Goal: Information Seeking & Learning: Find specific fact

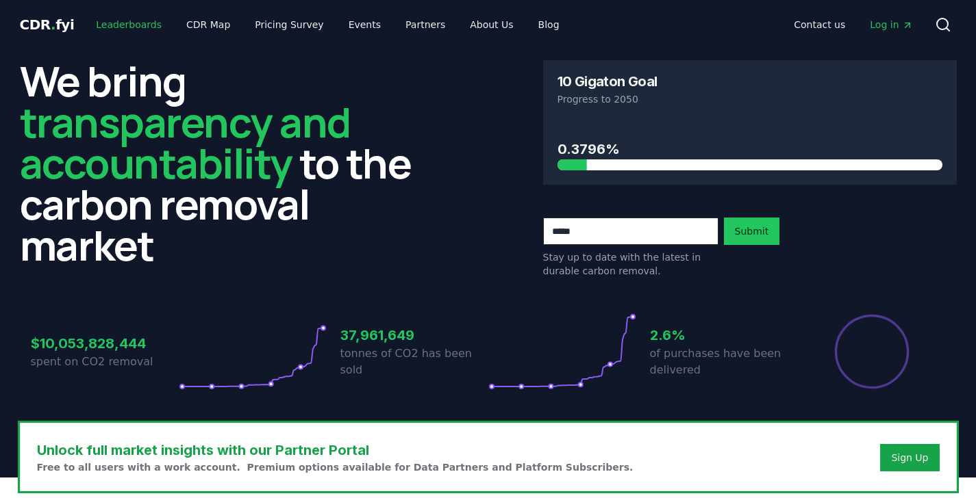
click at [147, 31] on link "Leaderboards" at bounding box center [129, 24] width 88 height 25
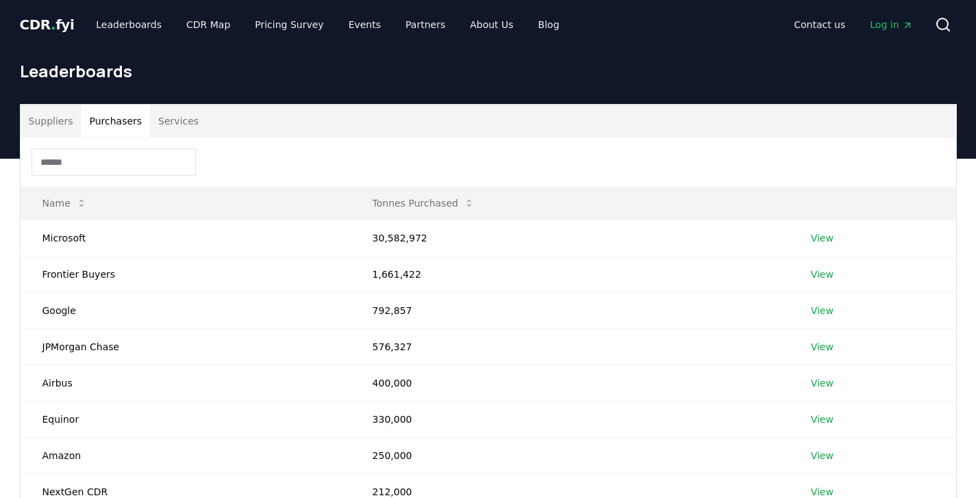
click at [122, 127] on button "Purchasers" at bounding box center [115, 121] width 69 height 33
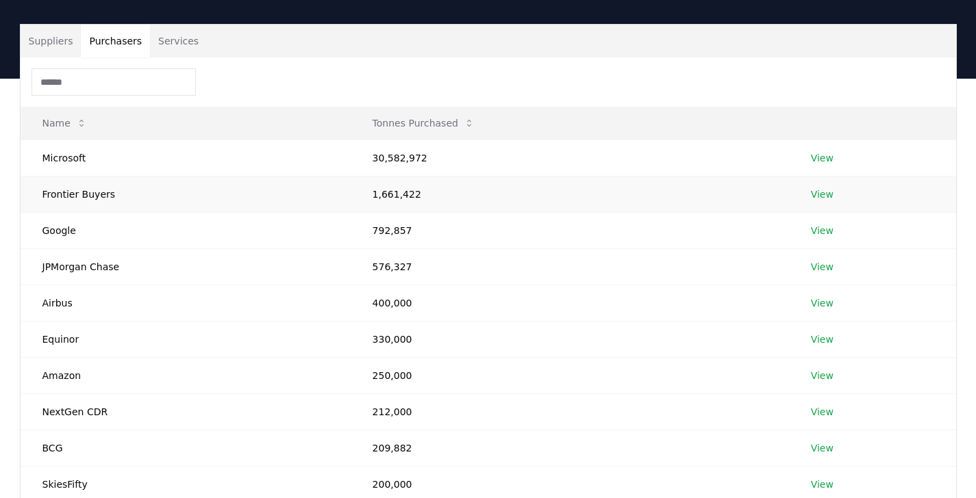
scroll to position [79, 0]
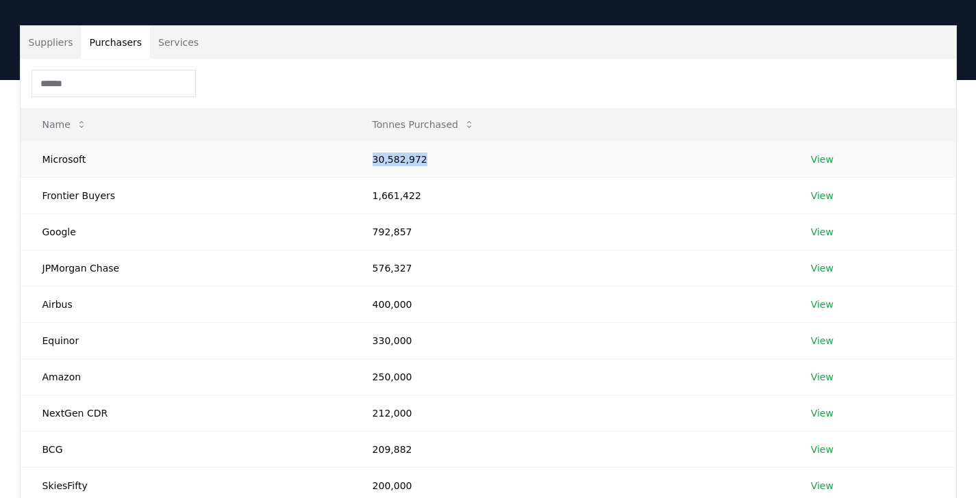
drag, startPoint x: 372, startPoint y: 162, endPoint x: 429, endPoint y: 160, distance: 57.6
click at [429, 160] on td "30,582,972" at bounding box center [570, 159] width 438 height 36
copy td "30,582,972"
drag, startPoint x: 373, startPoint y: 200, endPoint x: 416, endPoint y: 201, distance: 42.5
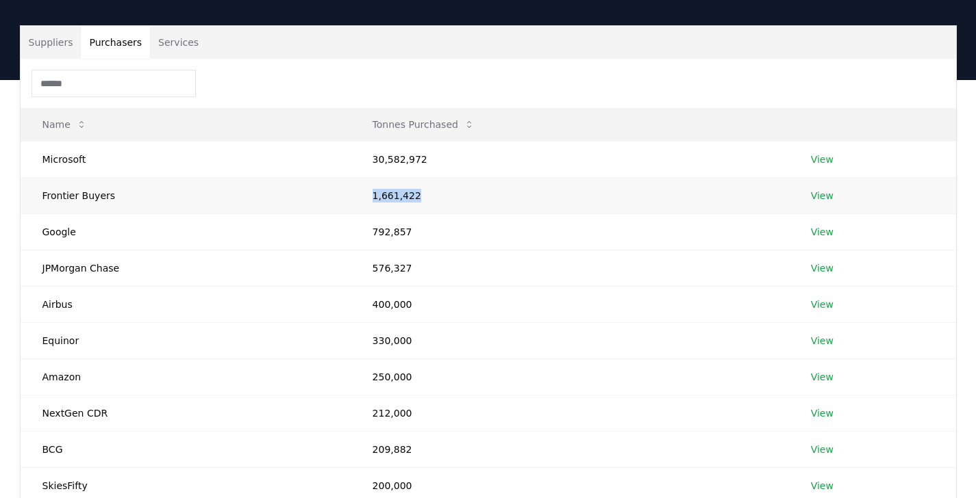
click at [416, 201] on td "1,661,422" at bounding box center [570, 195] width 438 height 36
copy td "1,661,422"
drag, startPoint x: 371, startPoint y: 229, endPoint x: 409, endPoint y: 231, distance: 38.4
click at [410, 231] on td "792,857" at bounding box center [570, 232] width 438 height 36
copy td "792,857"
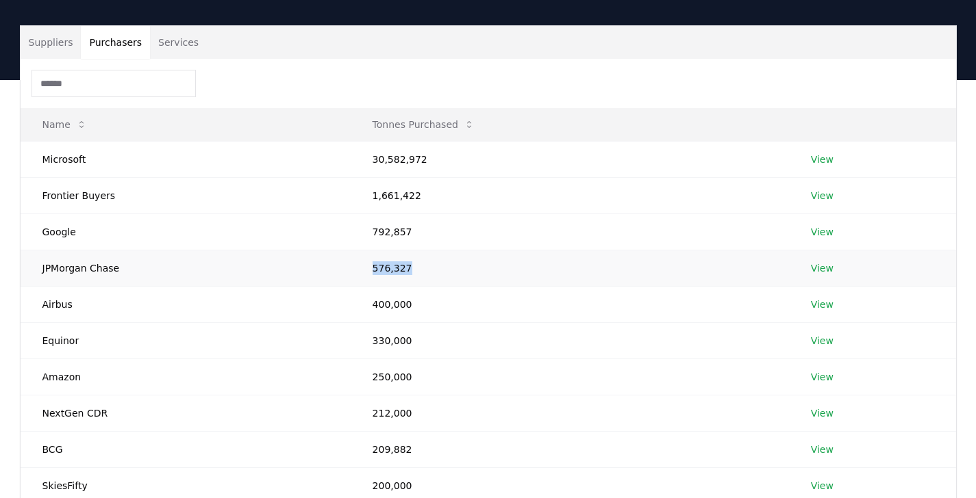
drag, startPoint x: 374, startPoint y: 270, endPoint x: 414, endPoint y: 273, distance: 39.8
click at [414, 273] on td "576,327" at bounding box center [570, 268] width 438 height 36
copy td "576,327"
click at [387, 455] on td "209,882" at bounding box center [570, 449] width 438 height 36
click at [372, 451] on td "209,882" at bounding box center [570, 449] width 438 height 36
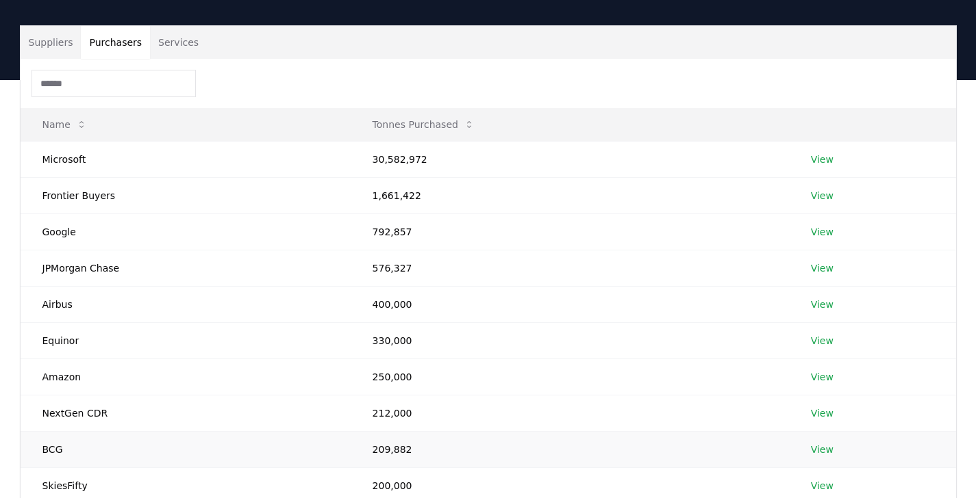
click at [372, 451] on td "209,882" at bounding box center [570, 449] width 438 height 36
drag, startPoint x: 372, startPoint y: 450, endPoint x: 418, endPoint y: 448, distance: 46.6
click at [418, 448] on td "209,882" at bounding box center [570, 449] width 438 height 36
copy td "209,882"
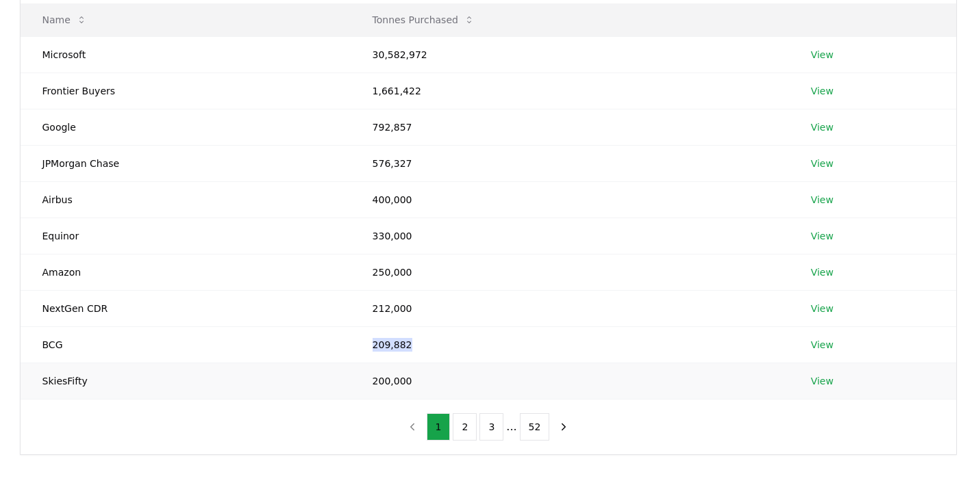
scroll to position [184, 0]
click at [467, 423] on button "2" at bounding box center [465, 426] width 24 height 27
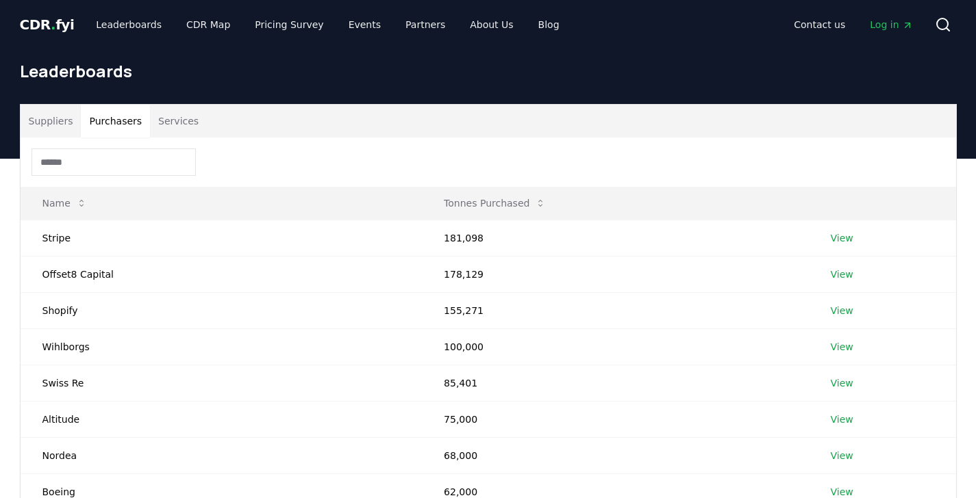
scroll to position [4, 0]
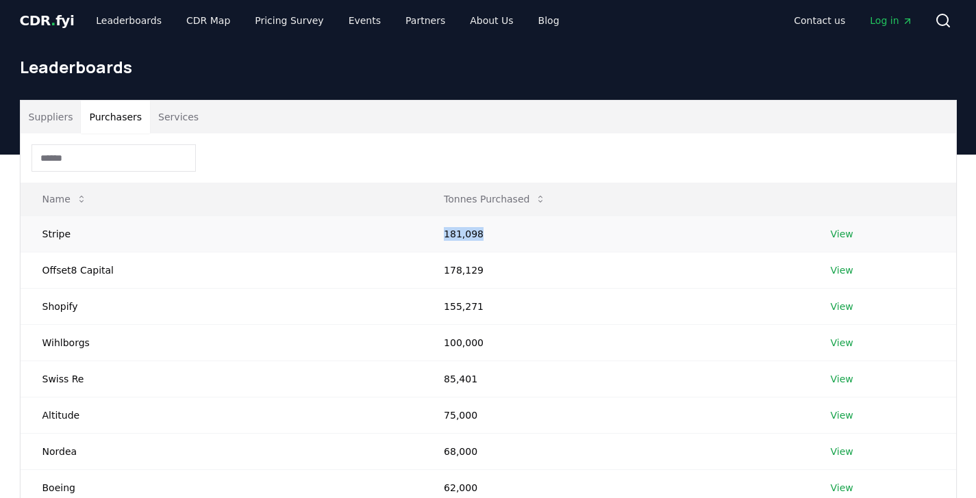
drag, startPoint x: 431, startPoint y: 240, endPoint x: 469, endPoint y: 232, distance: 39.2
click at [469, 233] on td "181,098" at bounding box center [615, 234] width 386 height 36
copy td "181,098"
click at [21, 22] on span "CDR . fyi" at bounding box center [47, 20] width 55 height 16
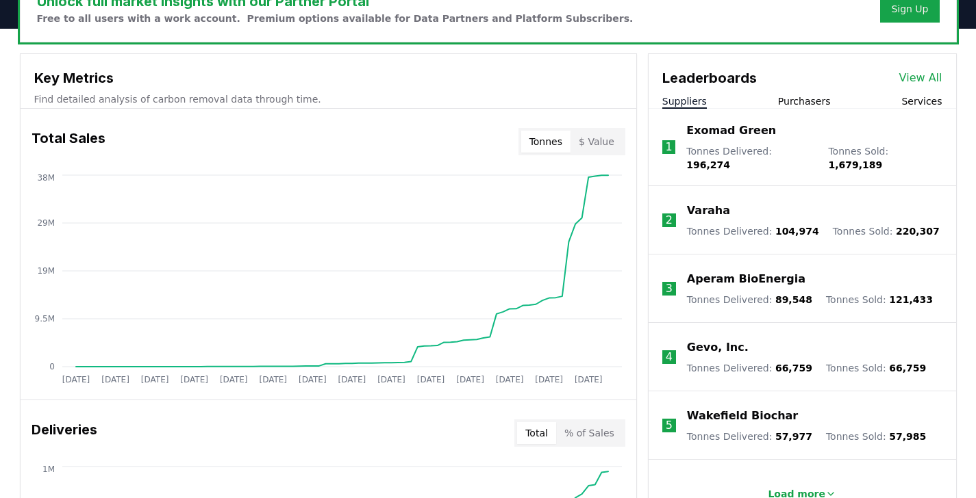
scroll to position [425, 0]
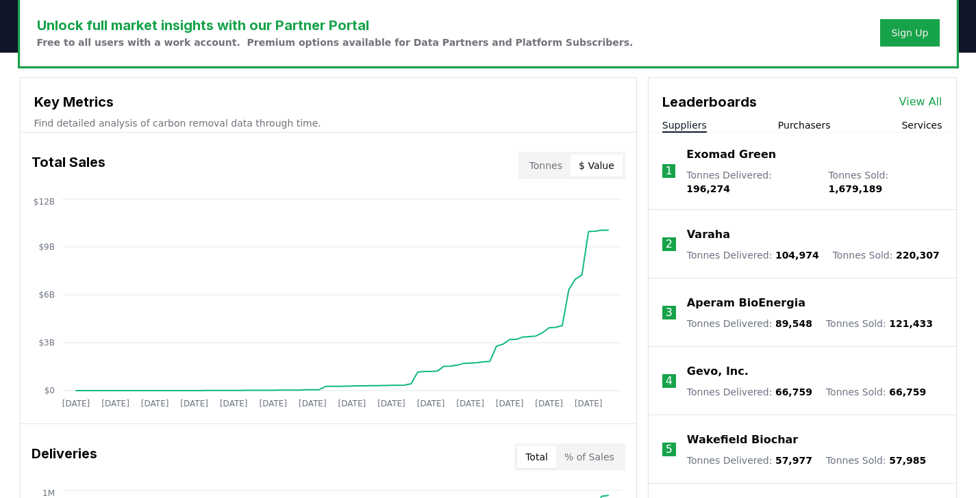
click at [606, 169] on button "$ Value" at bounding box center [596, 166] width 52 height 22
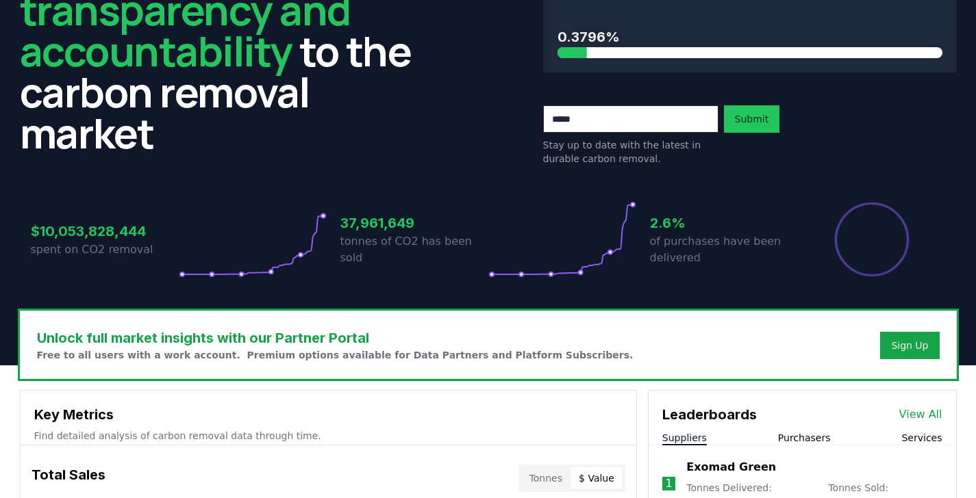
scroll to position [110, 0]
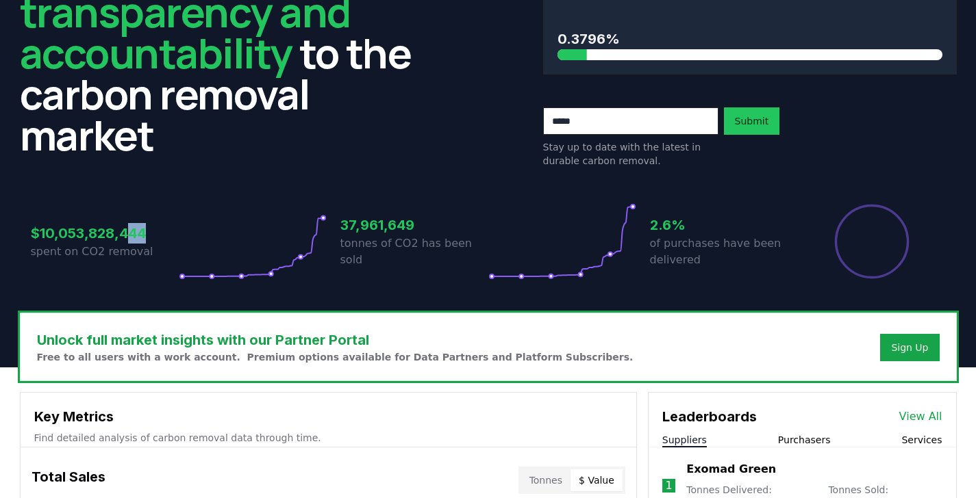
drag, startPoint x: 149, startPoint y: 233, endPoint x: 118, endPoint y: 231, distance: 30.9
click at [123, 231] on h3 "$10,053,828,444" at bounding box center [105, 233] width 148 height 21
drag, startPoint x: 42, startPoint y: 232, endPoint x: 138, endPoint y: 236, distance: 95.9
click at [138, 236] on h3 "$10,053,828,444" at bounding box center [105, 233] width 148 height 21
copy h3 "10,053,828,44"
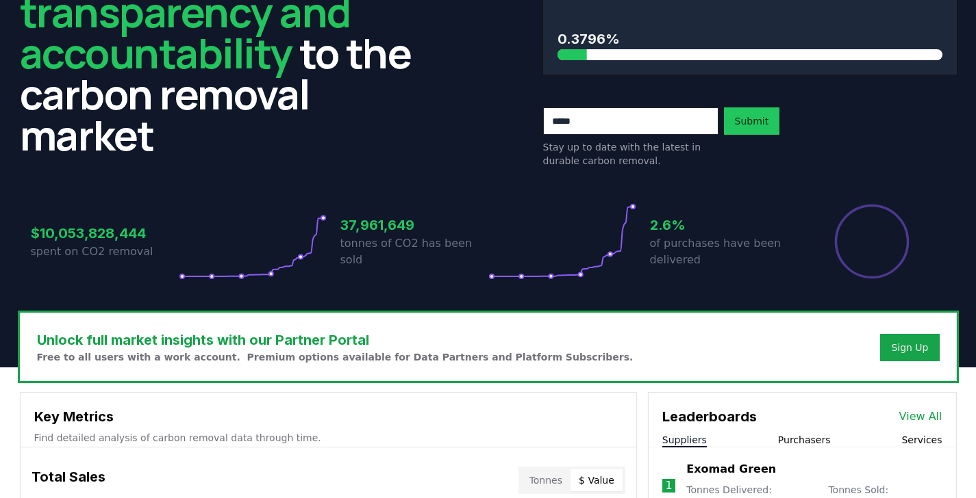
click at [152, 234] on h3 "$10,053,828,444" at bounding box center [105, 233] width 148 height 21
drag, startPoint x: 152, startPoint y: 234, endPoint x: 41, endPoint y: 231, distance: 110.9
click at [41, 231] on h3 "$10,053,828,444" at bounding box center [105, 233] width 148 height 21
copy h3 "10,053,828,444"
